Goal: Information Seeking & Learning: Learn about a topic

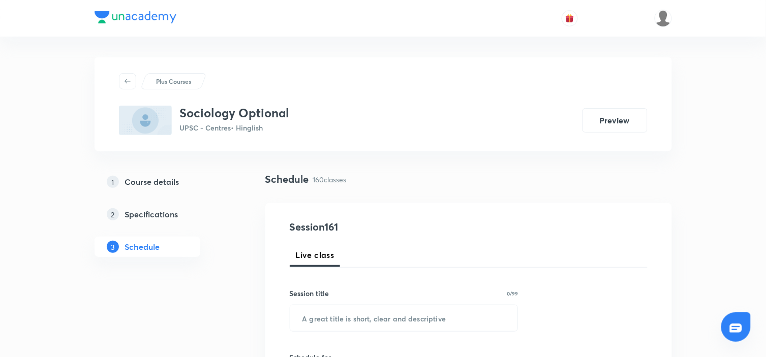
click at [277, 114] on h3 "Sociology Optional" at bounding box center [235, 113] width 110 height 15
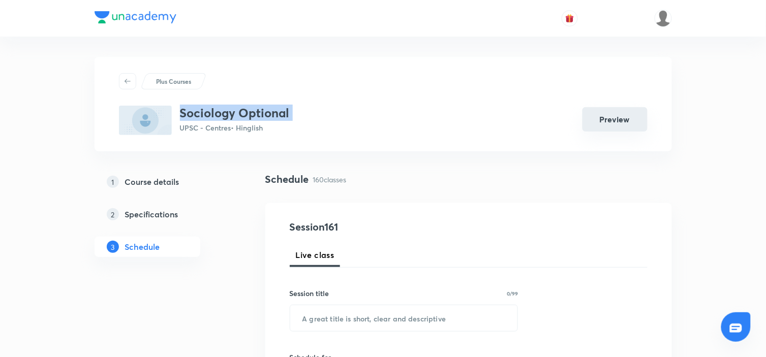
click at [605, 112] on button "Preview" at bounding box center [614, 119] width 65 height 24
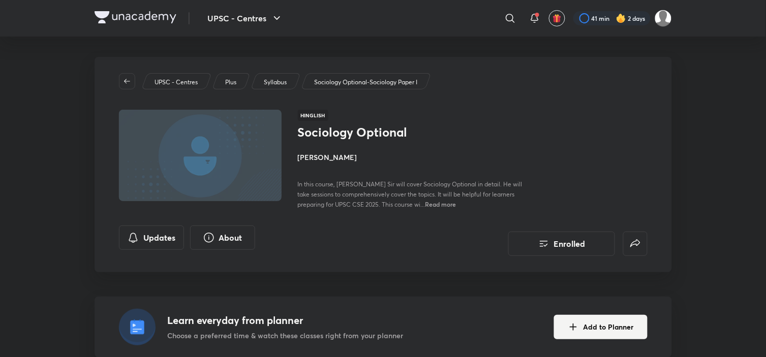
click at [102, 16] on img at bounding box center [136, 17] width 82 height 12
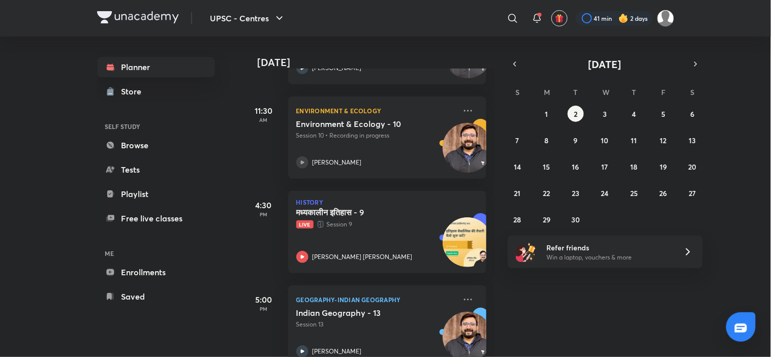
scroll to position [153, 0]
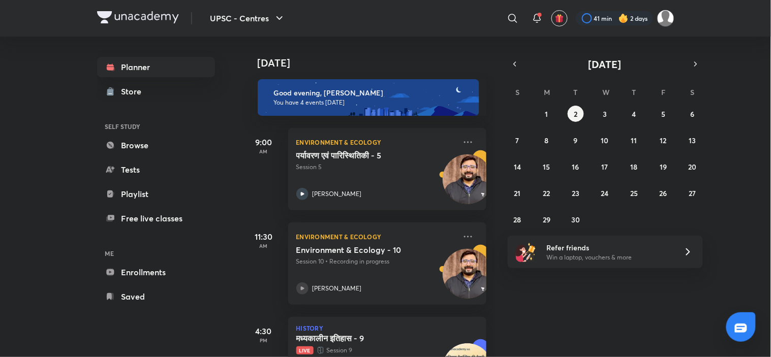
scroll to position [153, 0]
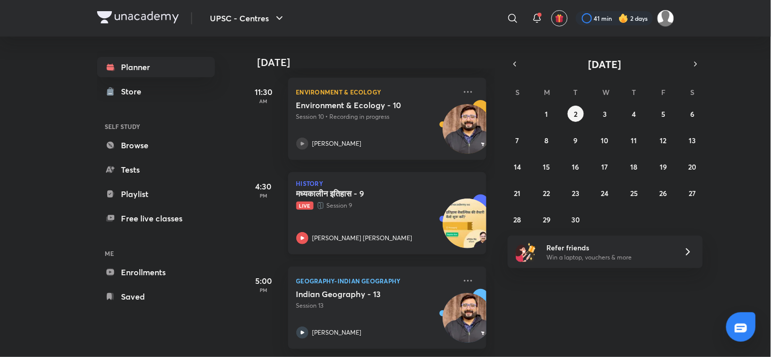
click at [390, 201] on p "Live Session 9" at bounding box center [376, 206] width 160 height 10
